Goal: Information Seeking & Learning: Find specific fact

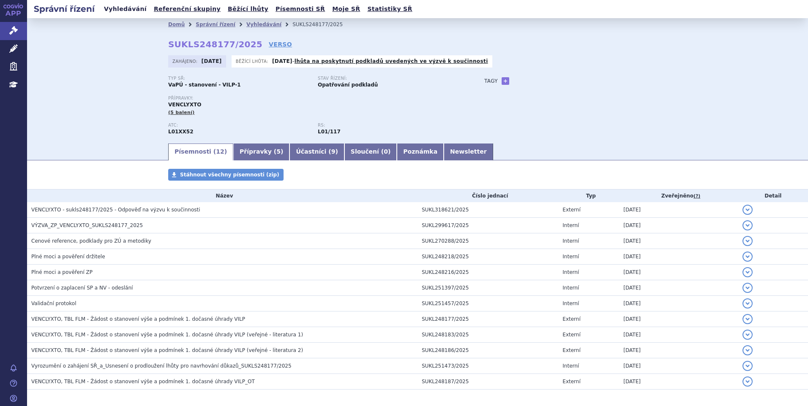
click at [117, 13] on link "Vyhledávání" at bounding box center [125, 8] width 48 height 11
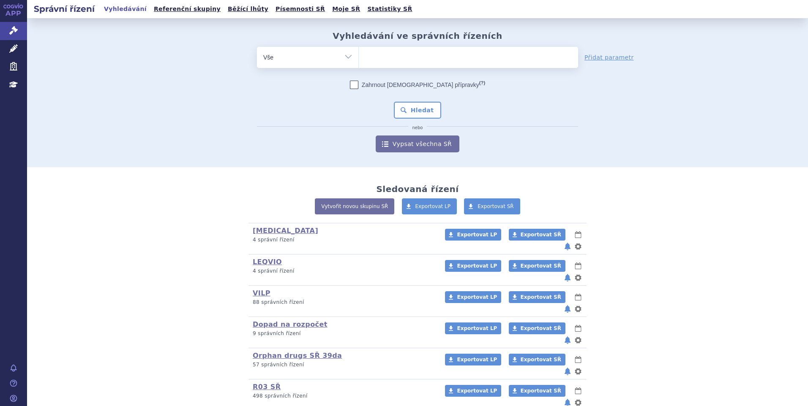
click at [402, 60] on ul at bounding box center [468, 56] width 219 height 18
click at [359, 60] on select at bounding box center [358, 56] width 0 height 21
paste input "SUKLS209475/2025"
type input "SUKLS209475/2025"
select select "SUKLS209475/2025"
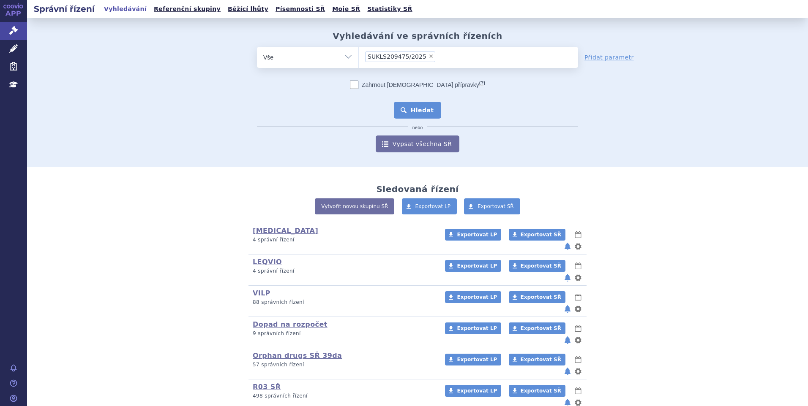
click at [416, 115] on button "Hledat" at bounding box center [418, 110] width 48 height 17
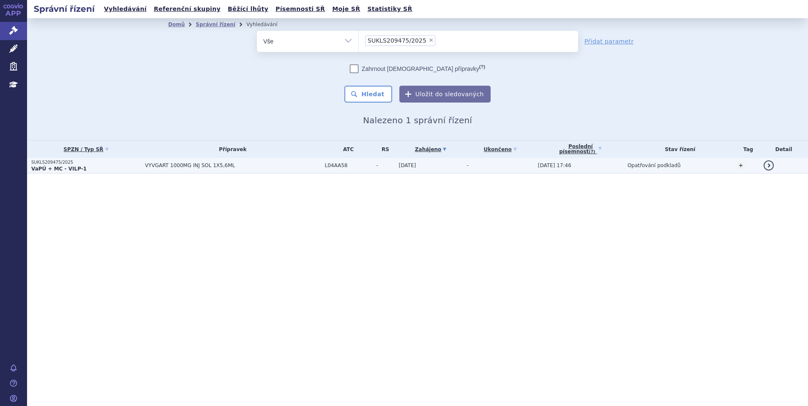
click at [151, 160] on td "VYVGART 1000MG INJ SOL 1X5,6ML" at bounding box center [231, 166] width 180 height 16
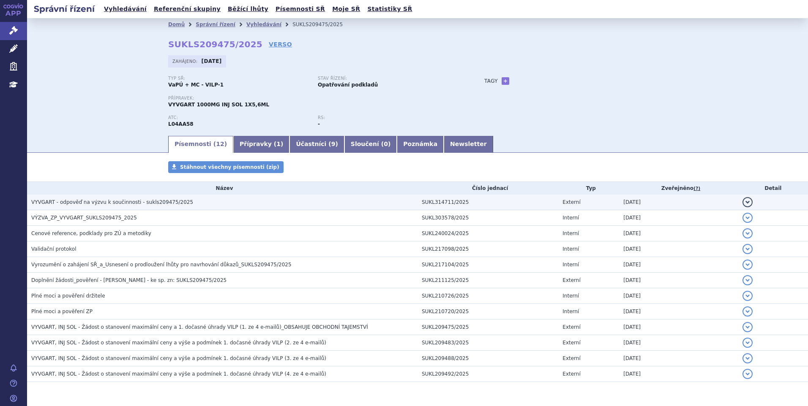
click at [120, 205] on span "VYVGART - odpověď na výzvu k součinnosti - sukls209475/2025" at bounding box center [112, 202] width 162 height 6
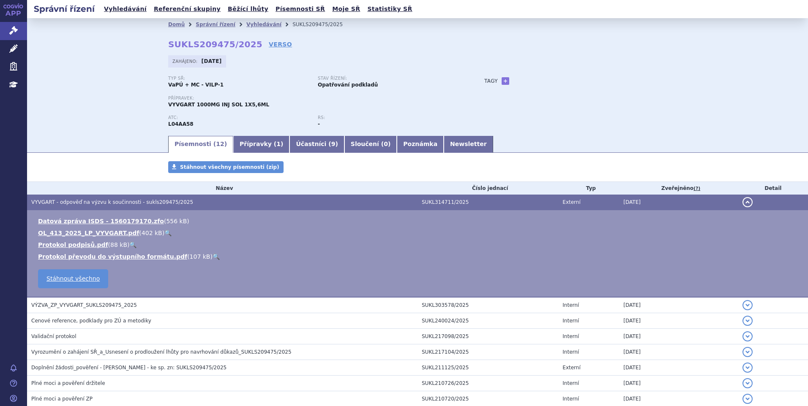
click at [164, 233] on link "🔍" at bounding box center [167, 233] width 7 height 7
click at [122, 8] on link "Vyhledávání" at bounding box center [125, 8] width 48 height 11
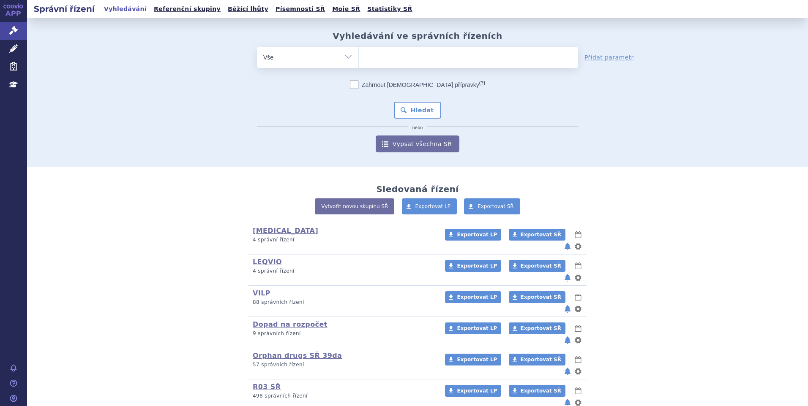
click at [411, 56] on ul at bounding box center [468, 56] width 219 height 18
click at [359, 56] on select at bounding box center [358, 56] width 0 height 21
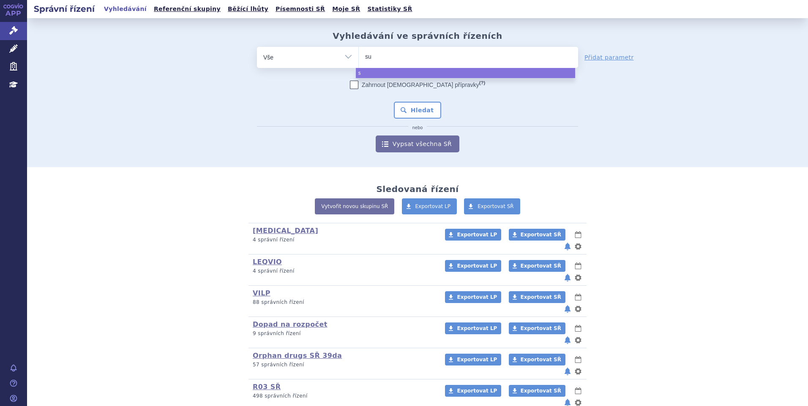
type input "suk"
type input "sukls"
type input "sukls23"
type input "sukls231"
type input "sukls2314"
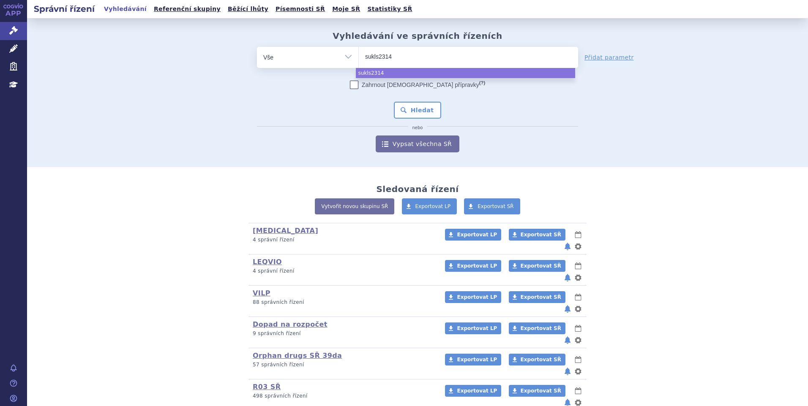
type input "sukls23142"
type input "sukls231427/"
type input "sukls231427/2"
type input "sukls231427/20"
type input "sukls231427/202"
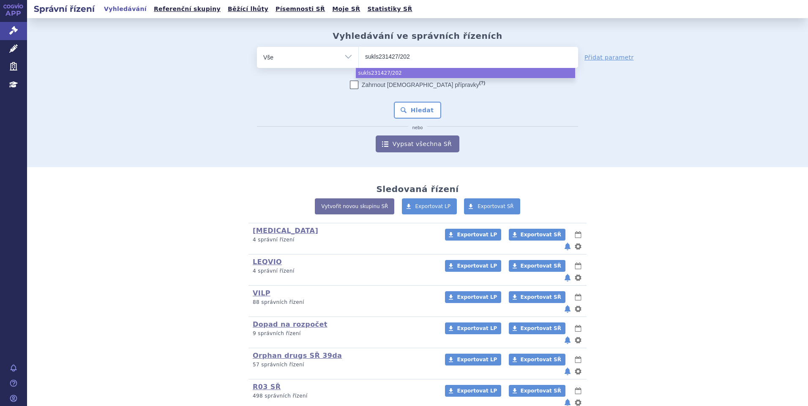
type input "sukls231427/2025"
select select "sukls231427/2025"
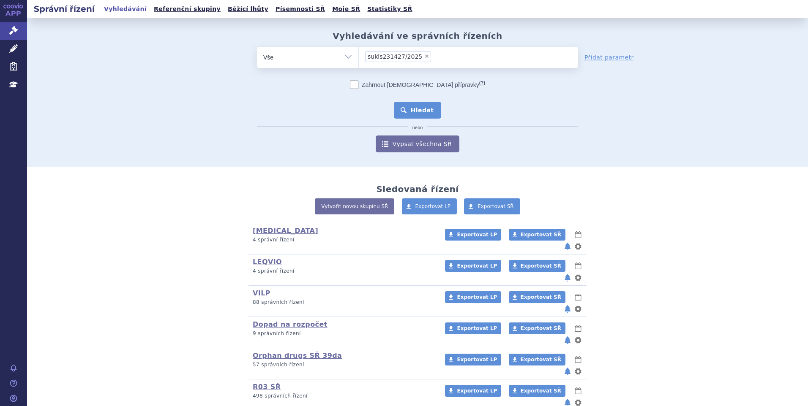
click at [427, 112] on button "Hledat" at bounding box center [418, 110] width 48 height 17
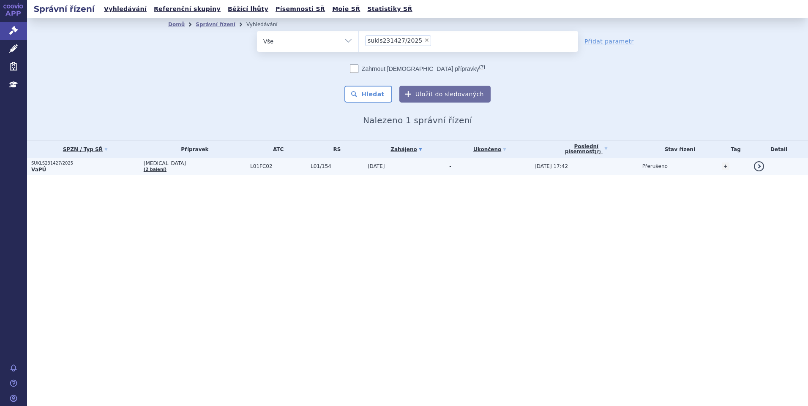
click at [122, 166] on p "VaPÚ" at bounding box center [85, 169] width 108 height 7
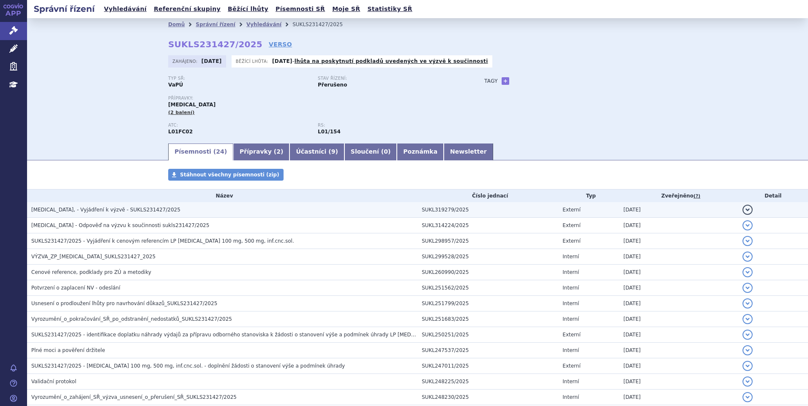
click at [104, 207] on span "SARCLISA, - Vyjádření k výzvě - SUKLS231427/2025" at bounding box center [105, 210] width 149 height 6
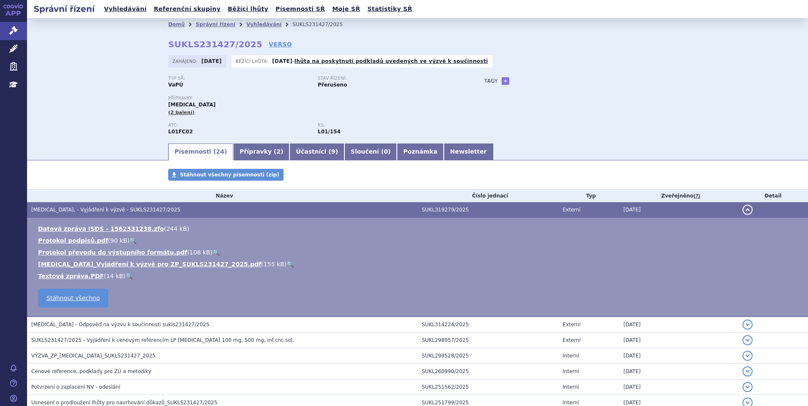
click at [286, 264] on link "🔍" at bounding box center [289, 264] width 7 height 7
click at [130, 8] on link "Vyhledávání" at bounding box center [125, 8] width 48 height 11
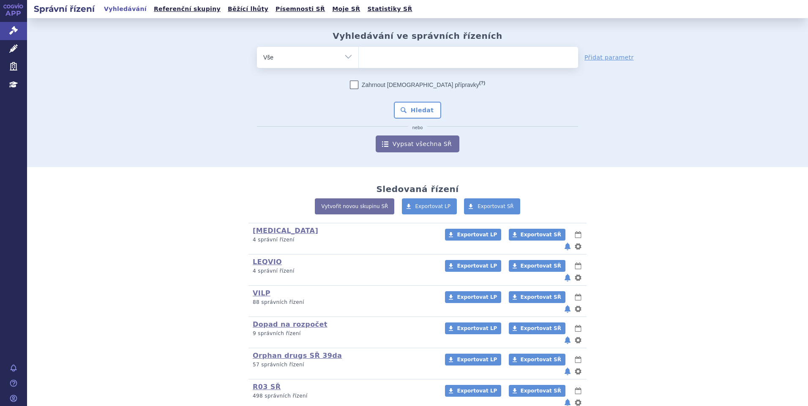
click at [392, 54] on ul at bounding box center [468, 56] width 219 height 18
click at [359, 54] on select at bounding box center [358, 56] width 0 height 21
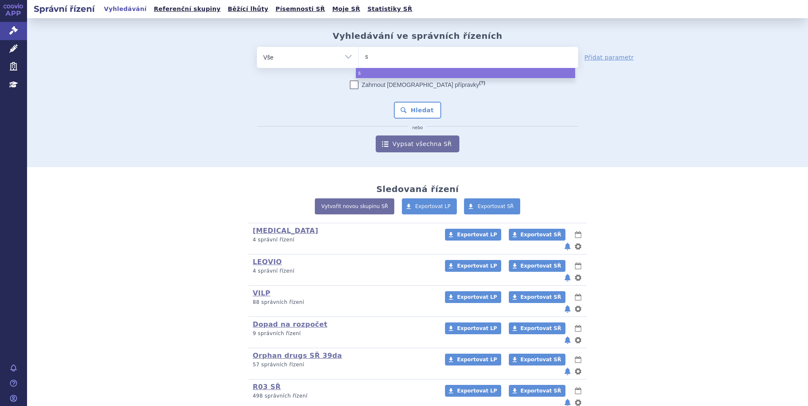
type input "su"
type input "sul"
type input "su"
type input "suk"
type input "sukls"
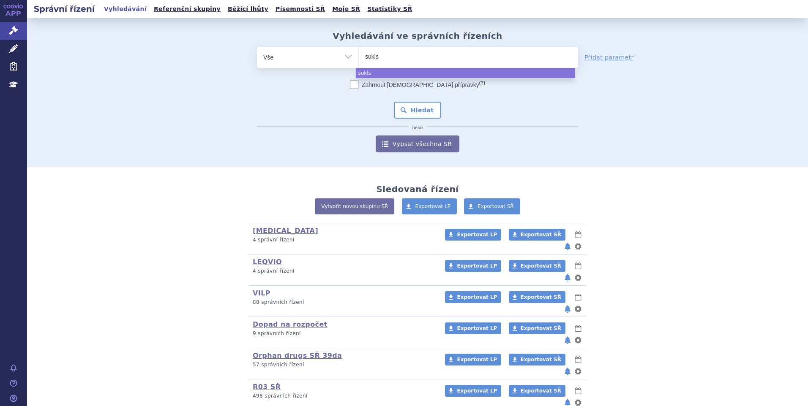
type input "sukls2"
type input "sukls24"
type input "sukls248"
type input "sukls2481"
type input "sukls248177"
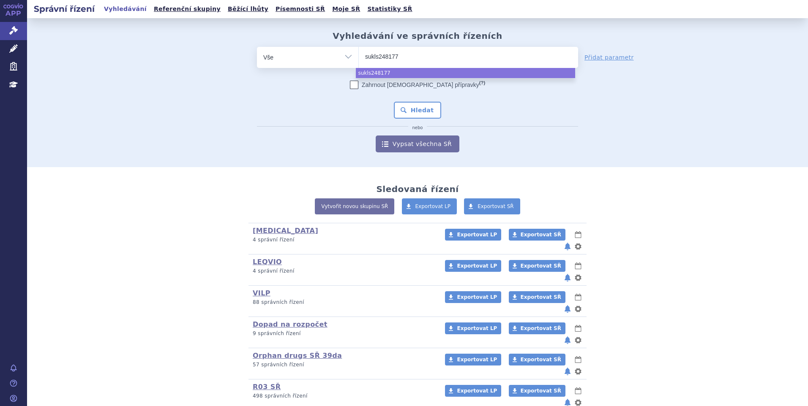
type input "sukls248177/"
type input "sukls248177/2"
type input "sukls248177/20"
type input "sukls248177/2025"
select select "sukls248177/2025"
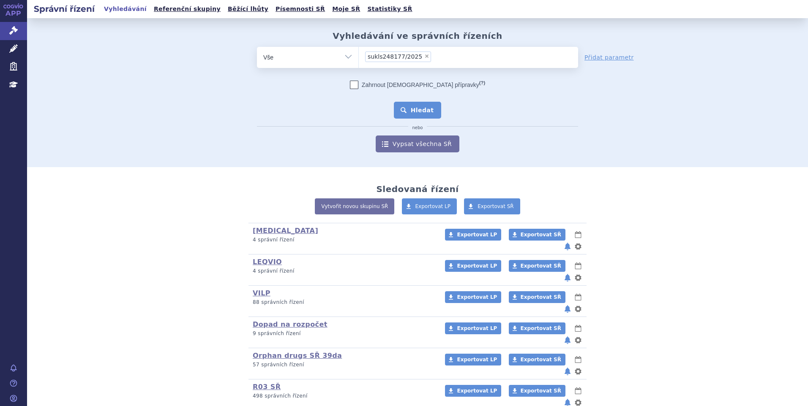
click at [418, 114] on button "Hledat" at bounding box center [418, 110] width 48 height 17
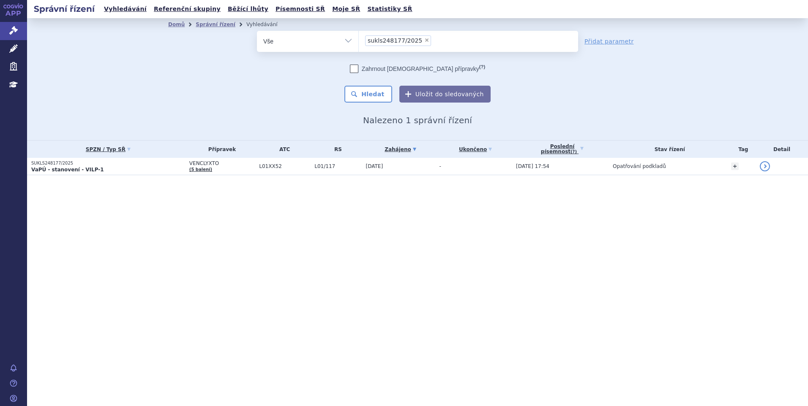
click at [132, 175] on table "SPZN / Typ SŘ Přípravek ATC RS Zahájeno (?) Tag -" at bounding box center [417, 158] width 781 height 35
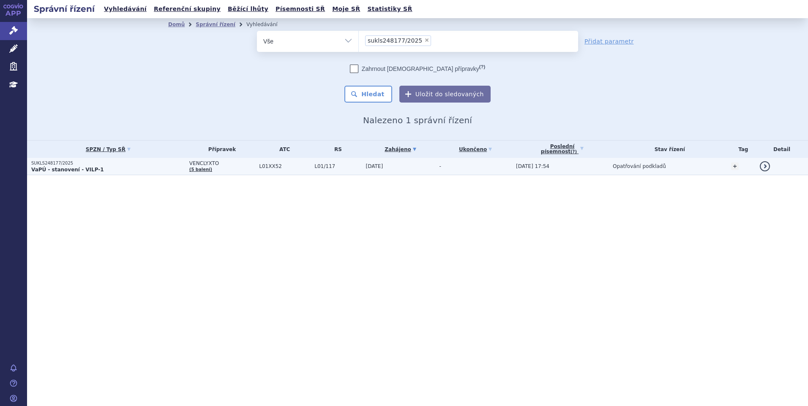
click at [132, 171] on p "VaPÚ - stanovení - VILP-1" at bounding box center [108, 169] width 154 height 7
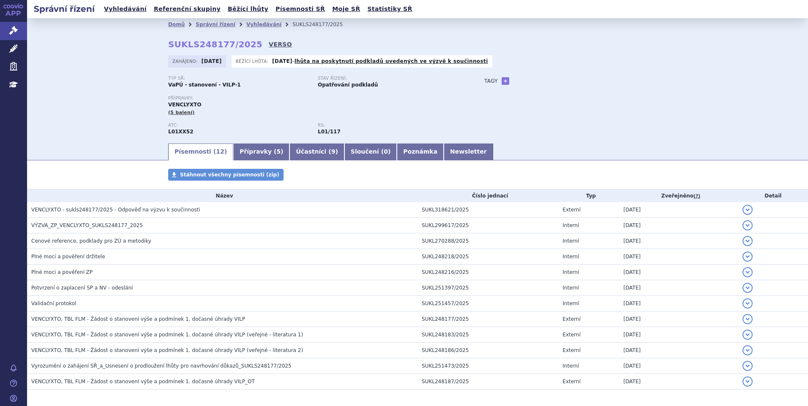
click at [269, 46] on link "VERSO" at bounding box center [280, 44] width 23 height 8
click at [123, 7] on link "Vyhledávání" at bounding box center [125, 8] width 48 height 11
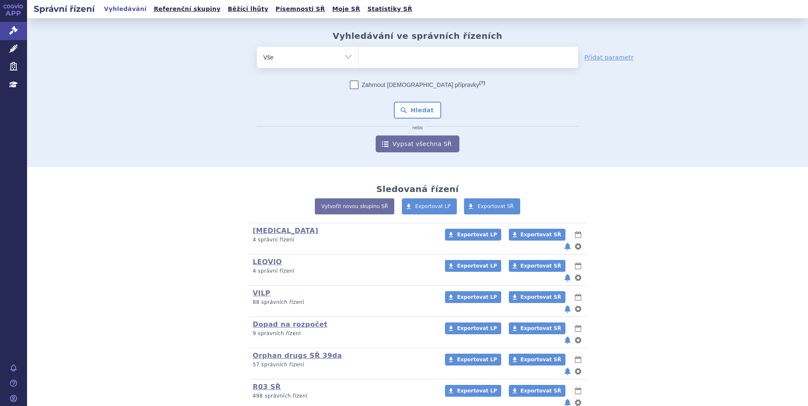
click at [382, 54] on ul at bounding box center [468, 56] width 219 height 18
click at [359, 54] on select at bounding box center [358, 56] width 0 height 21
paste input "SUKLS209475/2025"
type input "SUKLS209475/2025"
select select "SUKLS209475/2025"
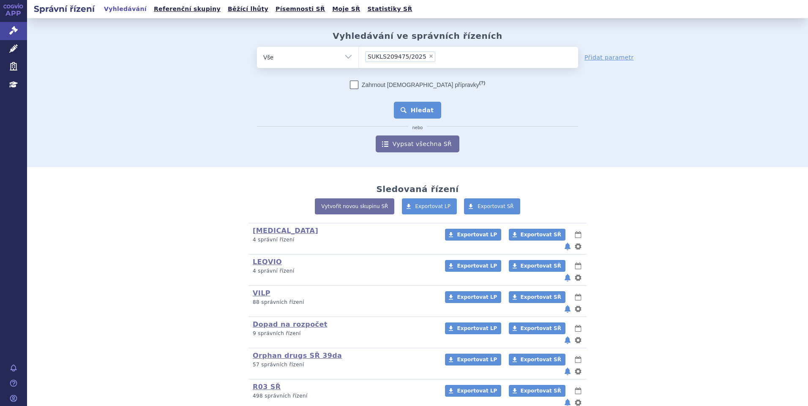
click at [424, 112] on button "Hledat" at bounding box center [418, 110] width 48 height 17
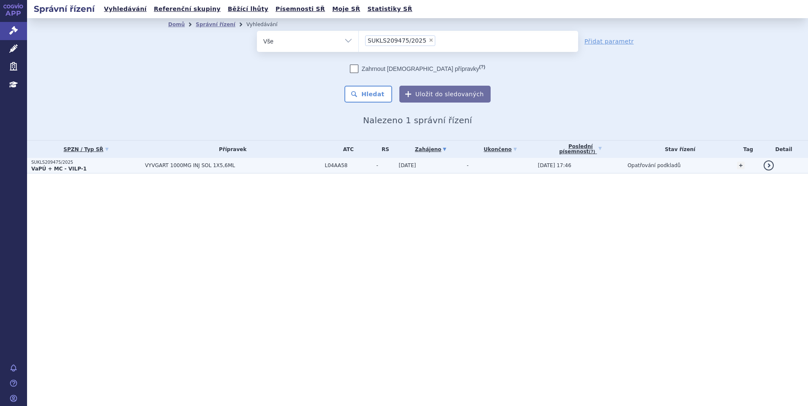
click at [128, 164] on p "SUKLS209475/2025" at bounding box center [85, 163] width 109 height 6
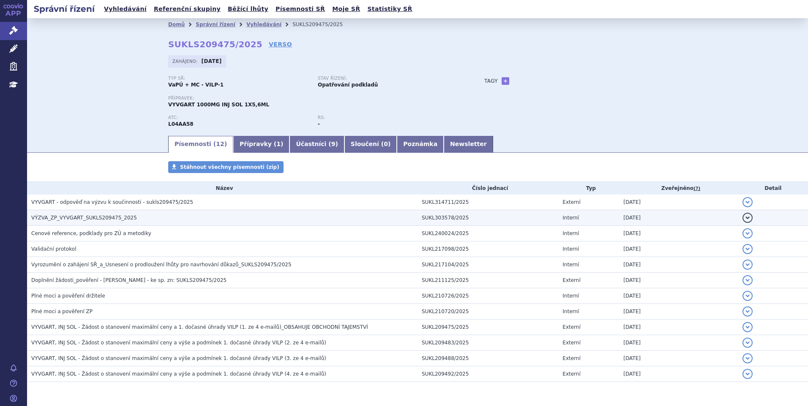
click at [168, 214] on h3 "VÝZVA_ZP_VYVGART_SUKLS209475_2025" at bounding box center [224, 218] width 386 height 8
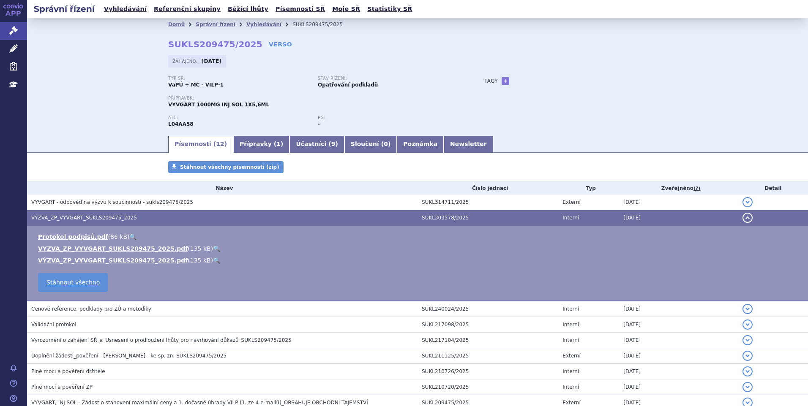
click at [213, 249] on link "🔍" at bounding box center [216, 248] width 7 height 7
click at [119, 8] on link "Vyhledávání" at bounding box center [125, 8] width 48 height 11
click at [125, 8] on link "Vyhledávání" at bounding box center [125, 8] width 48 height 11
drag, startPoint x: 164, startPoint y: 45, endPoint x: 242, endPoint y: 42, distance: 77.4
click at [242, 42] on div "Domů Správní řízení Vyhledávání SUKLS209475/2025 SUKLS209475/2025 VERSO Zahájen…" at bounding box center [417, 83] width 532 height 104
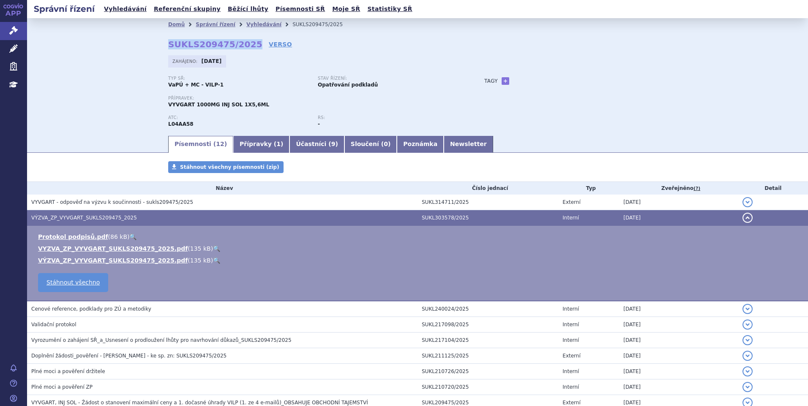
copy strong "SUKLS209475/2025"
click at [109, 9] on link "Vyhledávání" at bounding box center [125, 8] width 48 height 11
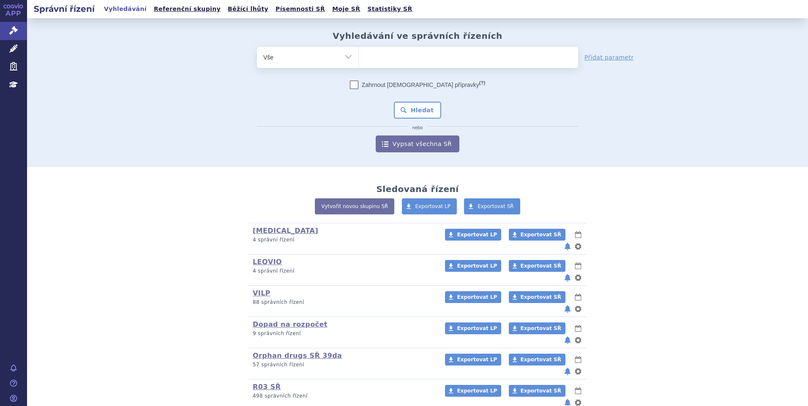
click at [390, 60] on ul at bounding box center [468, 56] width 219 height 18
click at [359, 60] on select at bounding box center [358, 56] width 0 height 21
paste input "SUKLS257708/2025"
type input "SUKLS257708/2025"
select select "SUKLS257708/2025"
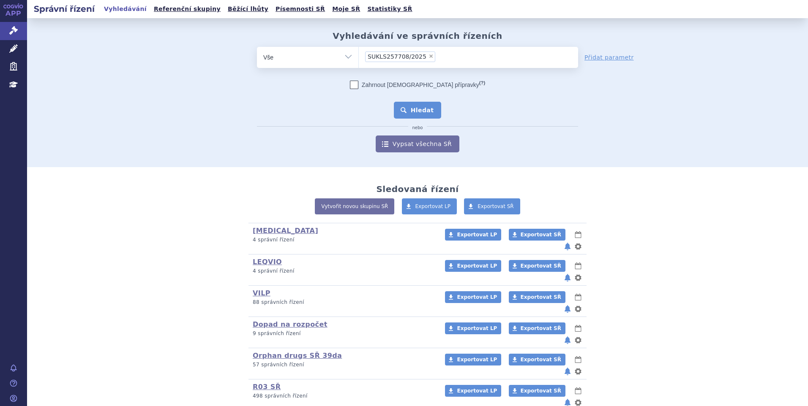
click at [418, 111] on button "Hledat" at bounding box center [418, 110] width 48 height 17
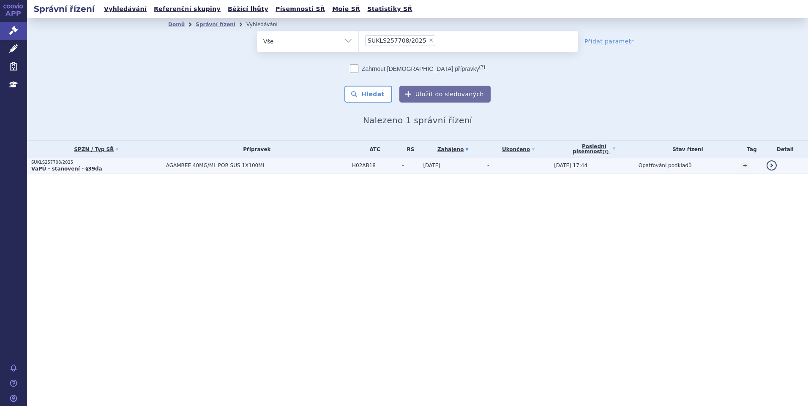
click at [151, 165] on p "SUKLS257708/2025" at bounding box center [96, 163] width 131 height 6
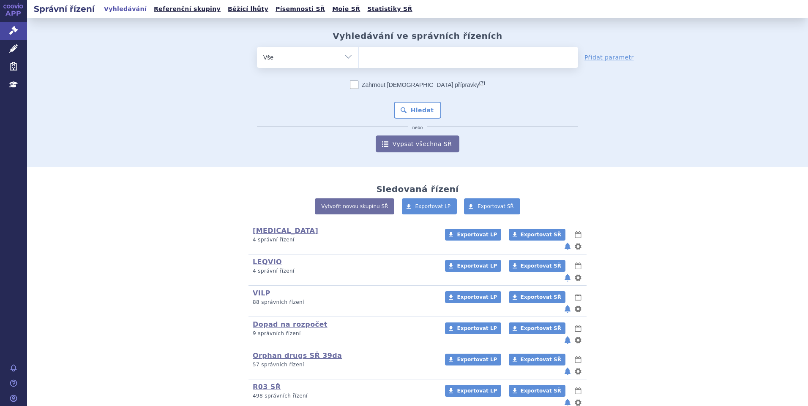
click at [405, 60] on ul at bounding box center [468, 56] width 219 height 18
click at [359, 60] on select at bounding box center [358, 56] width 0 height 21
paste input "SUKLS67472/2022"
type input "SUKLS67472/2022"
select select "SUKLS67472/2022"
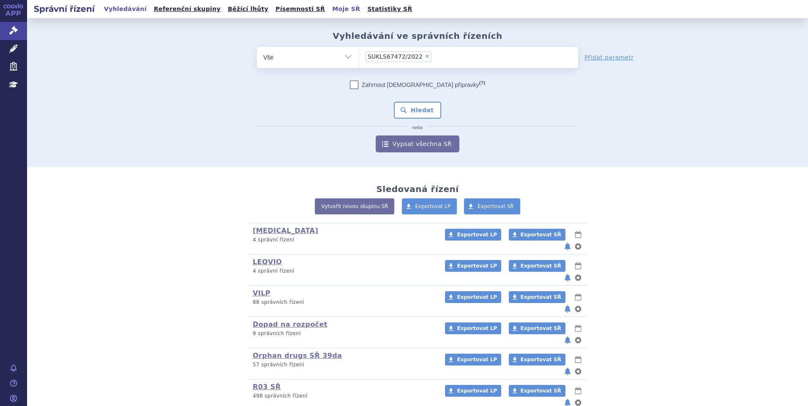
paste input "SUKLS48287/2022"
type input "SUKLS48287/2022"
click at [407, 114] on button "Hledat" at bounding box center [418, 110] width 48 height 17
click at [441, 57] on ul at bounding box center [468, 56] width 219 height 18
click at [359, 57] on select at bounding box center [358, 56] width 0 height 21
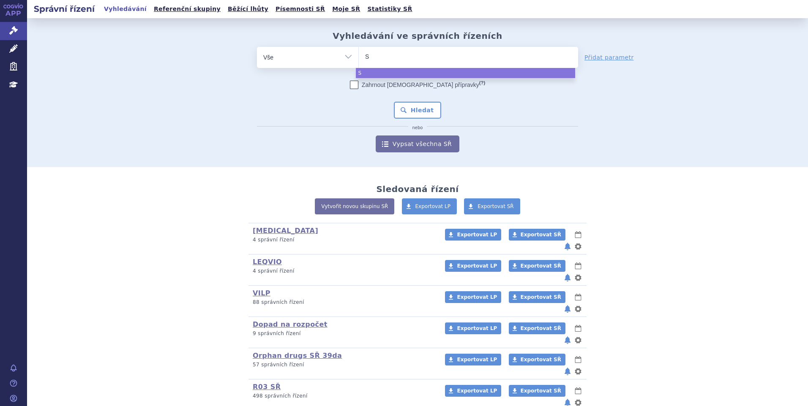
type input "SU"
type input "SUKL"
type input "SUKLS"
type input "SUKLS2"
type input "SUKLS248"
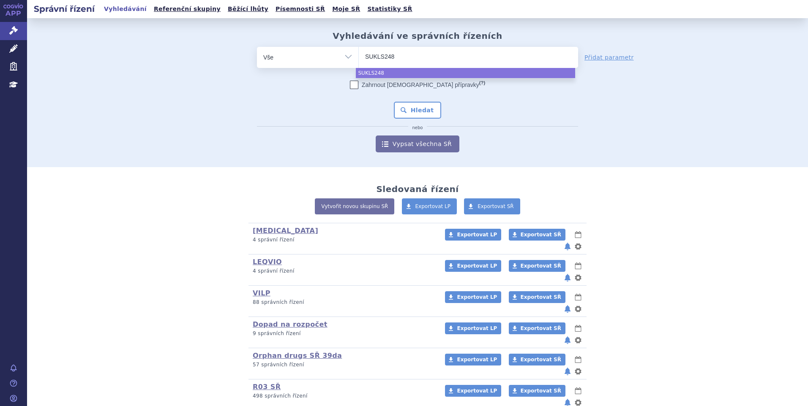
type input "SUKLS2481"
type input "SUKLS24817"
type input "SUKLS248177"
type input "SUKLS248177/"
type input "SUKLS248177/2"
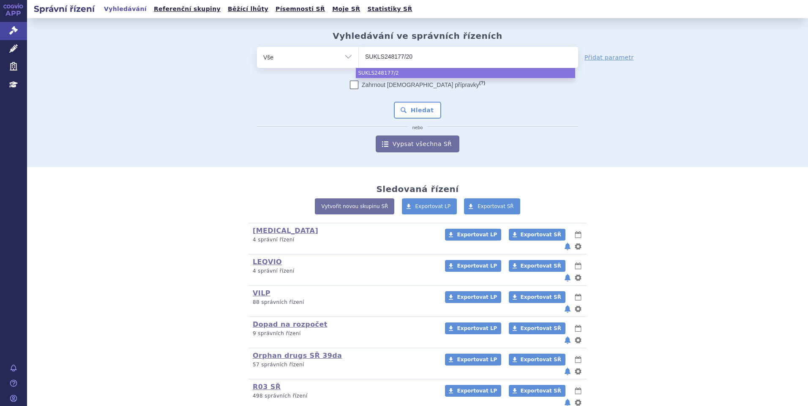
type input "SUKLS248177/202"
type input "SUKLS248177/2025"
select select "SUKLS248177/2025"
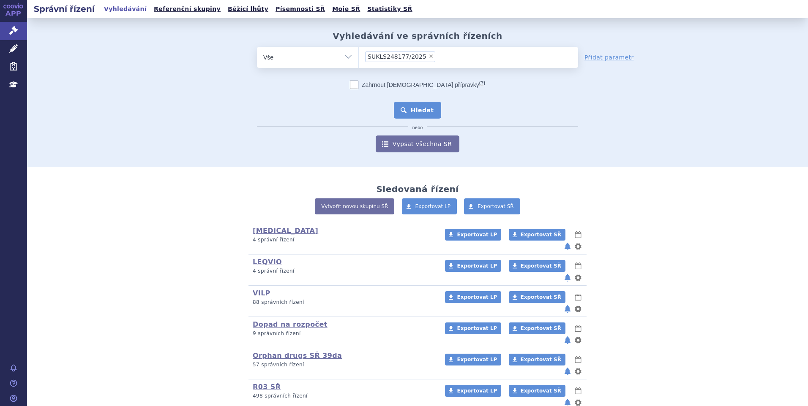
click at [434, 109] on button "Hledat" at bounding box center [418, 110] width 48 height 17
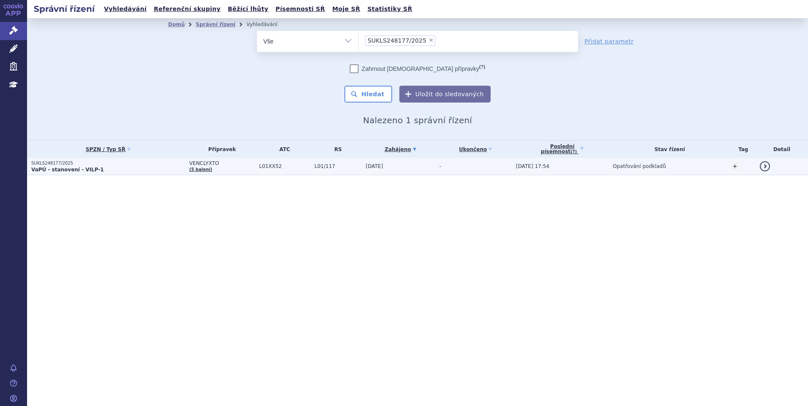
click at [110, 165] on p "SUKLS248177/2025" at bounding box center [108, 164] width 154 height 6
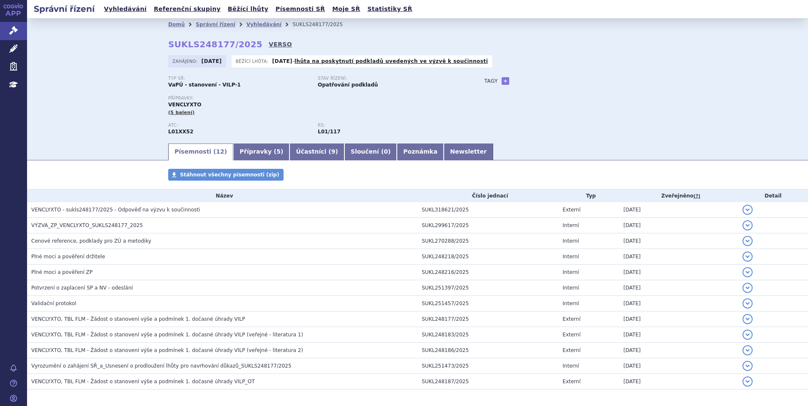
click at [269, 46] on link "VERSO" at bounding box center [280, 44] width 23 height 8
drag, startPoint x: 163, startPoint y: 46, endPoint x: 242, endPoint y: 47, distance: 78.6
click at [242, 47] on div "Domů Správní řízení Vyhledávání SUKLS248177/2025 SUKLS248177/2025 VERSO [GEOGRA…" at bounding box center [417, 87] width 532 height 112
copy strong "SUKLS248177/2025"
